Goal: Ask a question

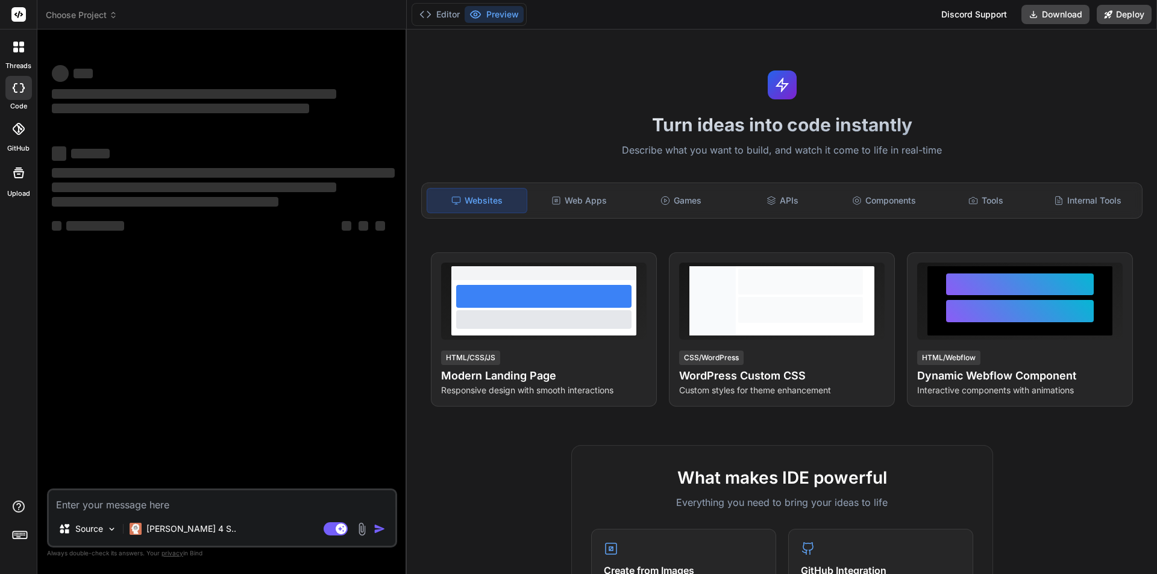
click at [160, 512] on textarea at bounding box center [222, 502] width 347 height 22
type textarea "x"
type textarea """
type textarea "x"
type textarea """"
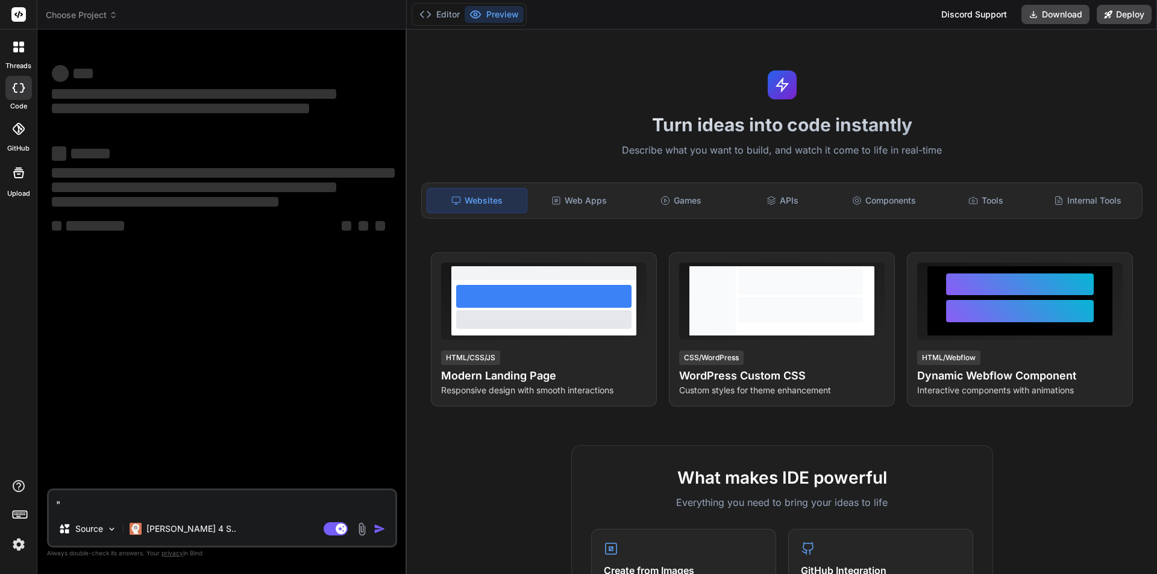
type textarea "x"
type textarea ""Which of the following is NOT a Primary Ticket Market? a. Event [DEMOGRAPHIC_D…"
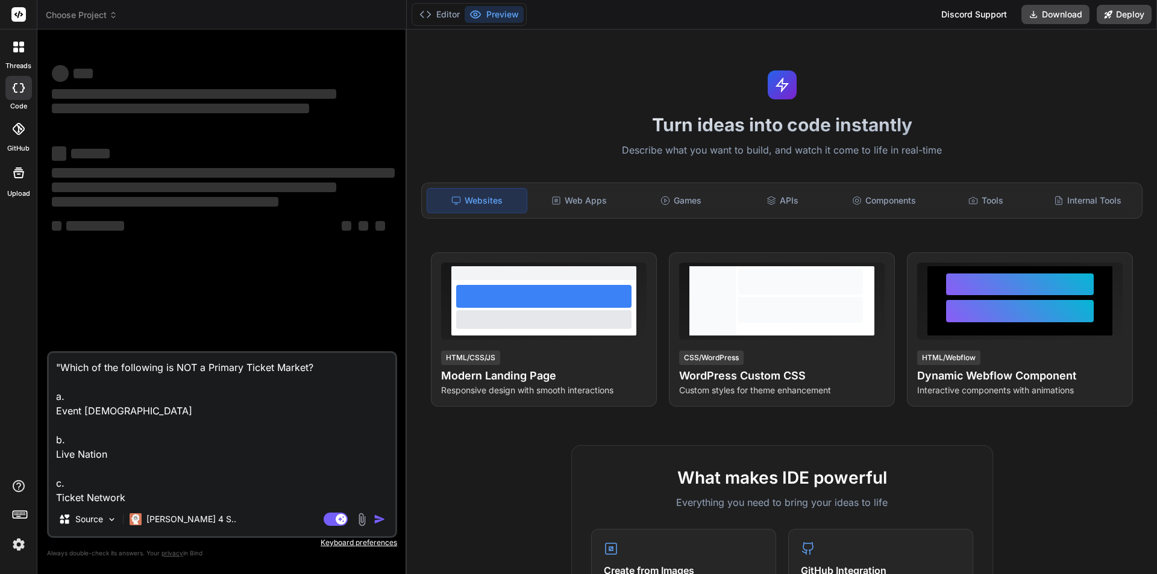
scroll to position [45, 0]
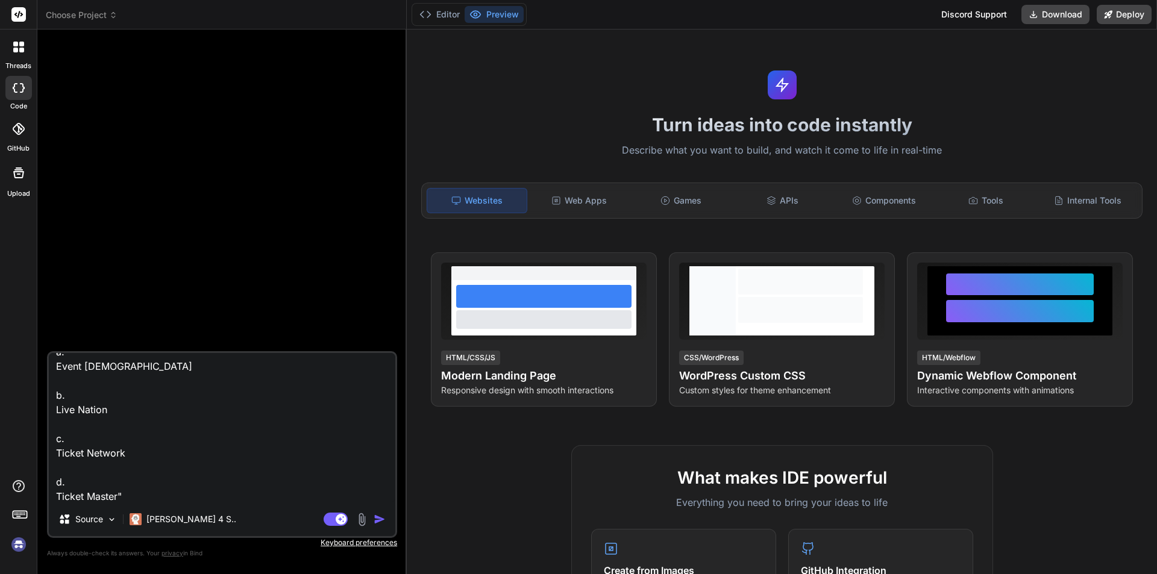
type textarea "x"
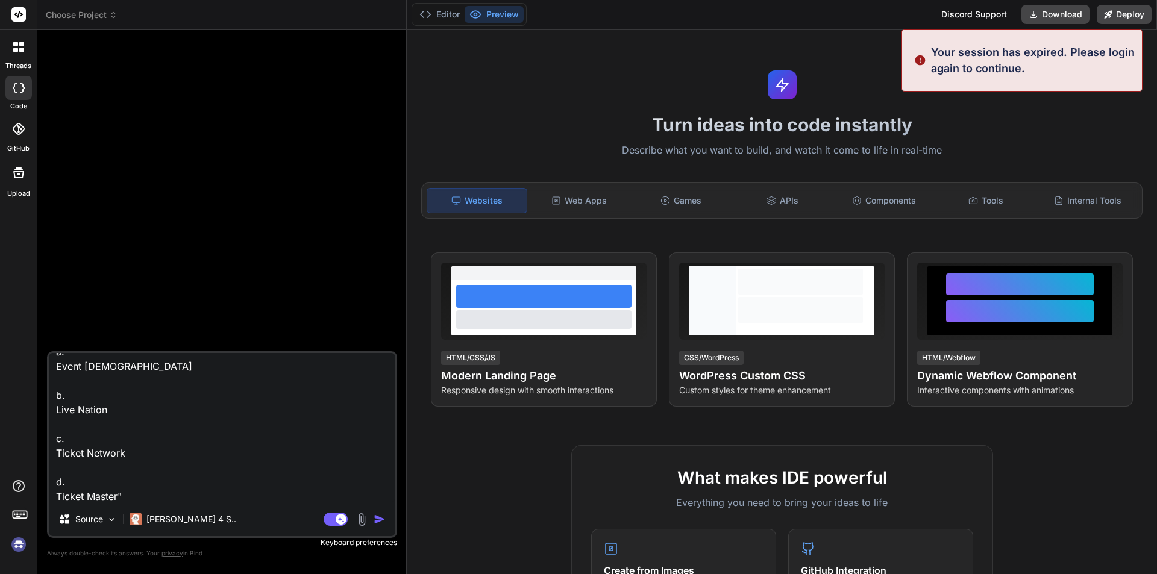
type textarea ""Which of the following is NOT a Primary Ticket Market? a. Event [DEMOGRAPHIC_D…"
click at [383, 516] on img "button" at bounding box center [380, 520] width 12 height 12
type textarea "x"
